Goal: Task Accomplishment & Management: Use online tool/utility

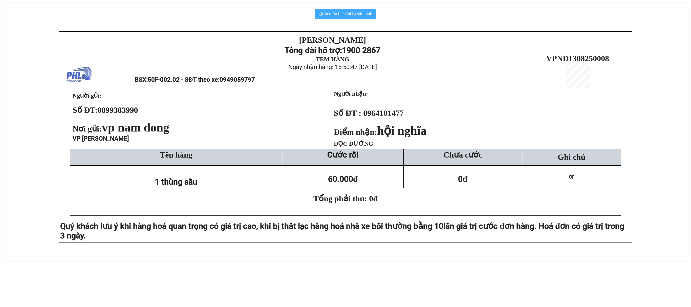
click at [367, 15] on span "In mẫu biên lai tự cấu hình" at bounding box center [349, 14] width 48 height 6
click at [343, 15] on span "In mẫu biên lai tự cấu hình" at bounding box center [349, 14] width 48 height 6
click at [354, 15] on span "In mẫu biên lai tự cấu hình" at bounding box center [349, 14] width 48 height 6
